Goal: Find specific page/section: Find specific page/section

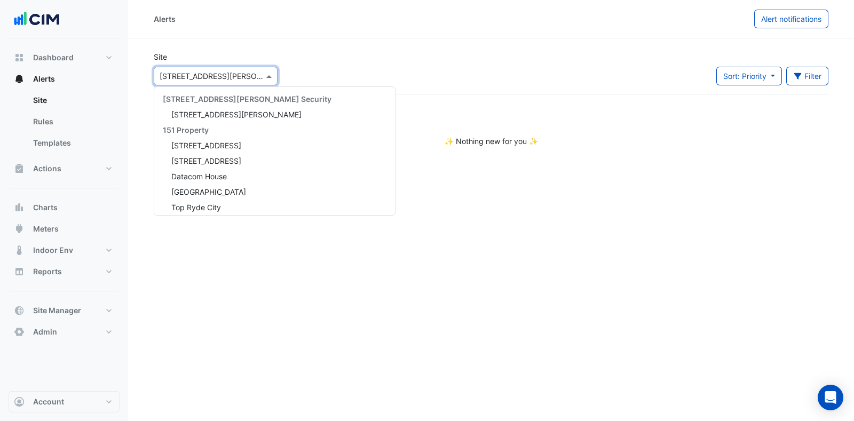
scroll to position [5000, 0]
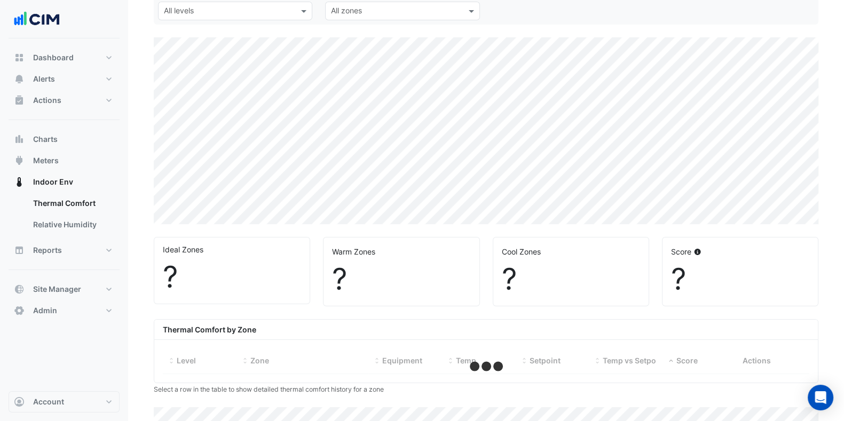
select select "***"
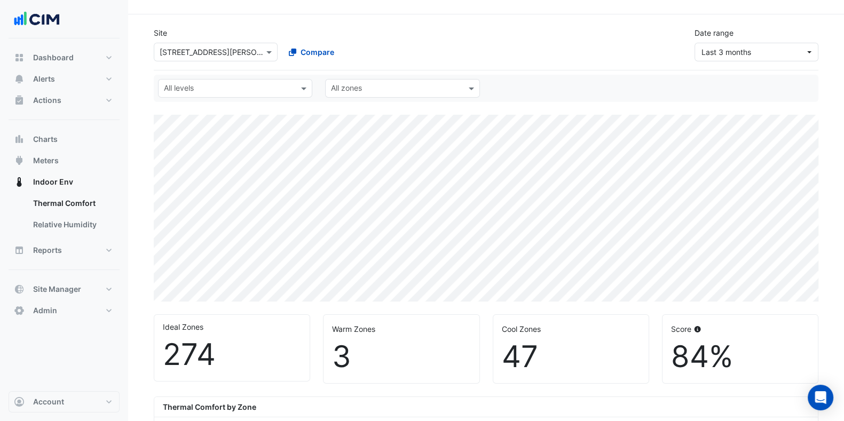
scroll to position [22, 0]
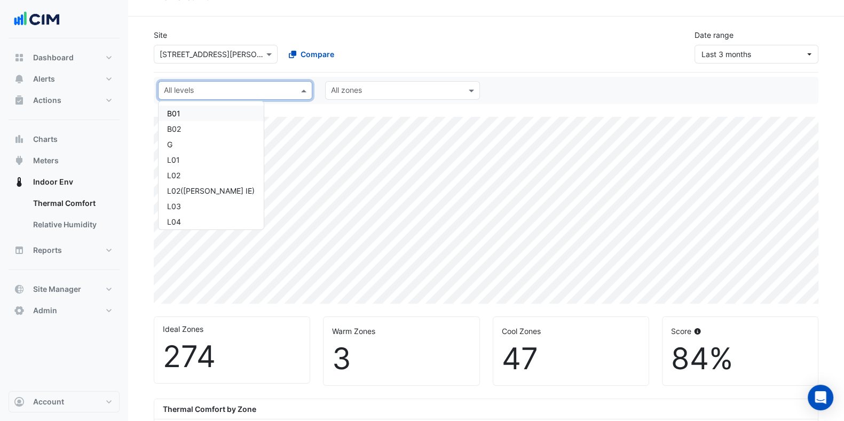
click at [229, 97] on div at bounding box center [228, 92] width 132 height 14
click at [179, 196] on div "L07" at bounding box center [211, 201] width 88 height 11
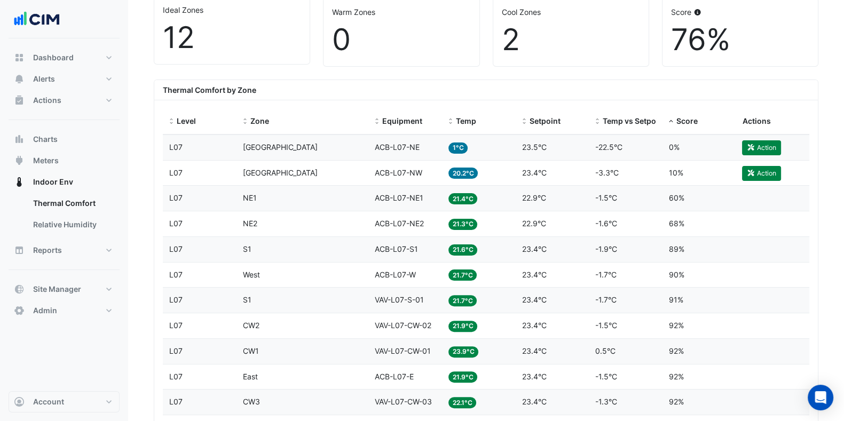
scroll to position [345, 0]
